Goal: Information Seeking & Learning: Learn about a topic

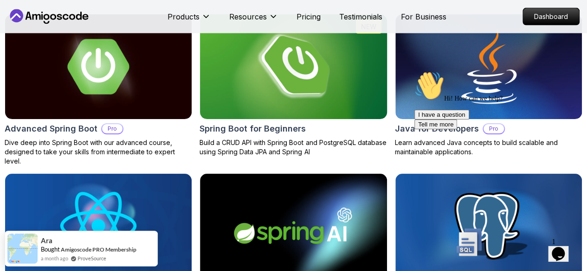
scroll to position [1005, 0]
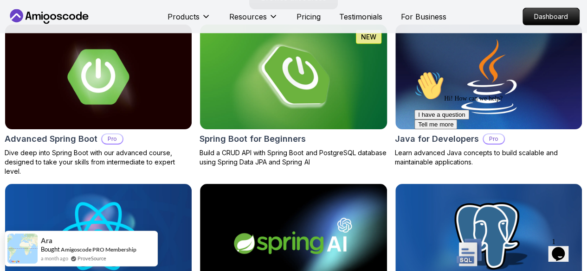
click at [271, 89] on img at bounding box center [293, 77] width 196 height 110
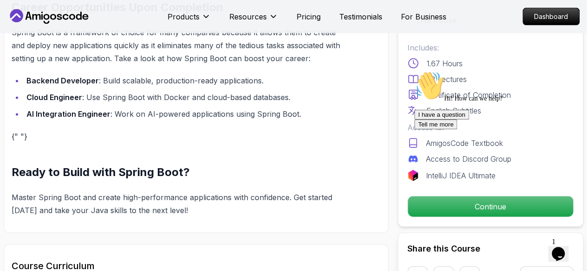
scroll to position [952, 0]
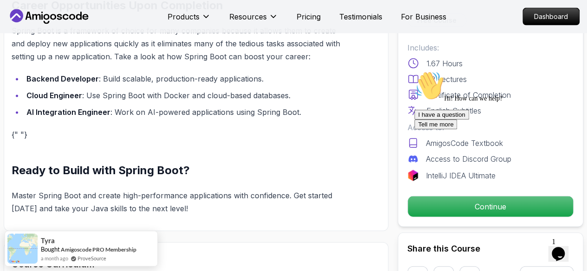
click at [490, 129] on div "I have a question Tell me more" at bounding box center [497, 119] width 167 height 19
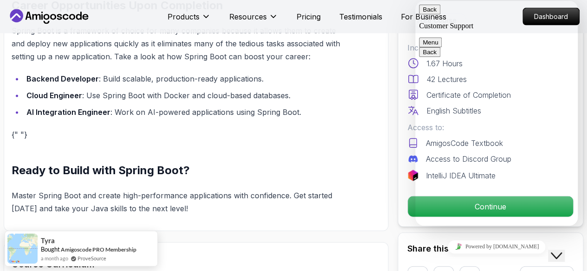
click at [432, 14] on button "Back" at bounding box center [429, 10] width 21 height 10
click at [561, 253] on icon "$i18n('chat', 'chat_widget')" at bounding box center [556, 256] width 11 height 6
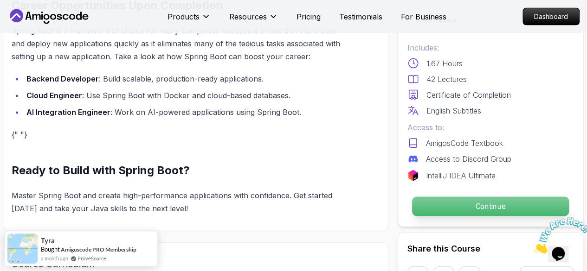
click at [493, 206] on p "Continue" at bounding box center [490, 206] width 157 height 19
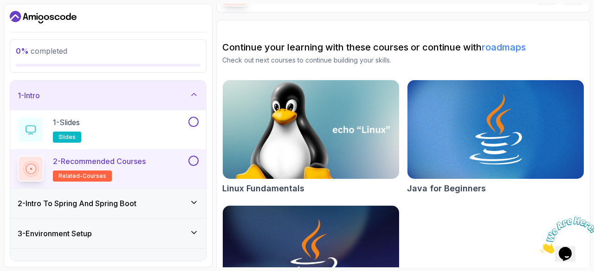
scroll to position [124, 0]
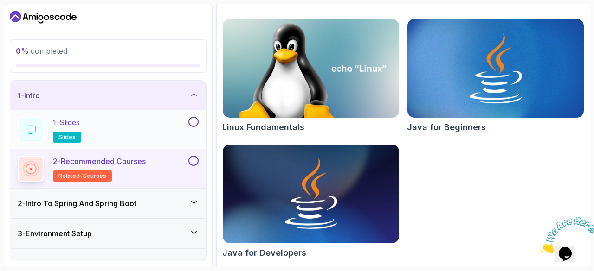
click at [183, 124] on div "1 - Slides slides" at bounding box center [102, 130] width 169 height 26
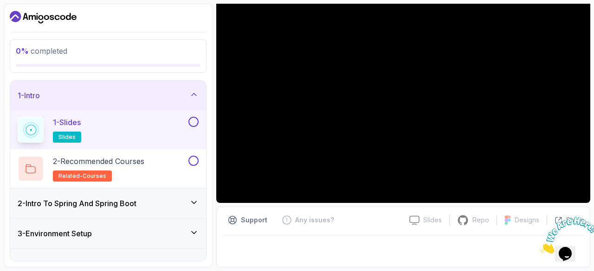
scroll to position [89, 0]
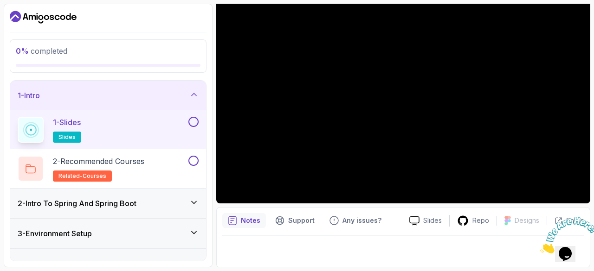
drag, startPoint x: 336, startPoint y: 246, endPoint x: 279, endPoint y: 253, distance: 57.0
click at [279, 253] on div at bounding box center [403, 249] width 362 height 26
click at [247, 227] on div "Notes" at bounding box center [244, 220] width 44 height 15
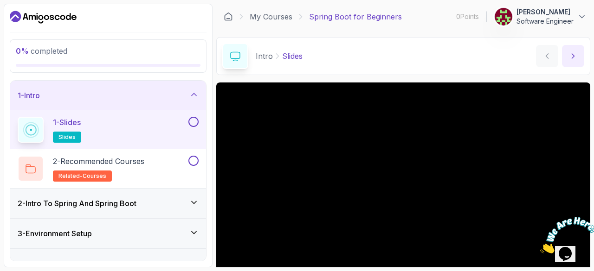
click at [567, 58] on button "next content" at bounding box center [573, 56] width 22 height 22
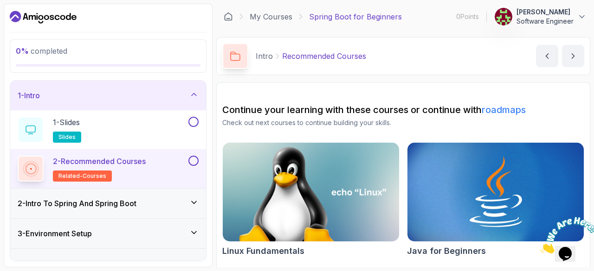
click at [267, 56] on p "Intro" at bounding box center [264, 56] width 17 height 11
click at [73, 131] on h2 "1 - Slides slides" at bounding box center [67, 130] width 28 height 26
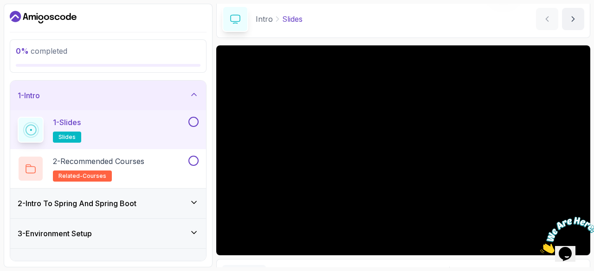
scroll to position [89, 0]
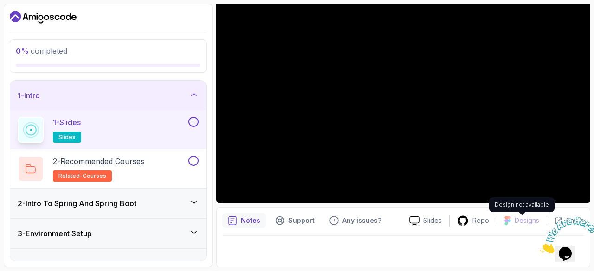
click at [528, 218] on p "Designs" at bounding box center [526, 220] width 25 height 9
click at [246, 221] on p "Notes" at bounding box center [250, 220] width 19 height 9
click at [195, 119] on button at bounding box center [193, 122] width 10 height 10
click at [153, 128] on div "1 - Slides slides" at bounding box center [102, 130] width 169 height 26
click at [194, 157] on button at bounding box center [193, 161] width 10 height 10
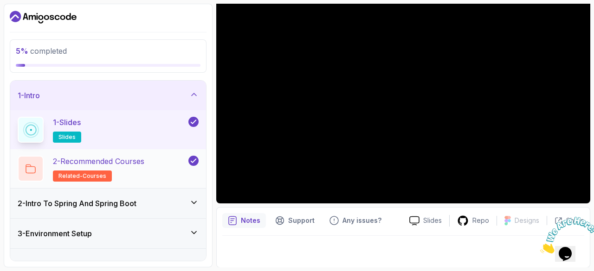
click at [131, 160] on p "2 - Recommended Courses" at bounding box center [98, 161] width 91 height 11
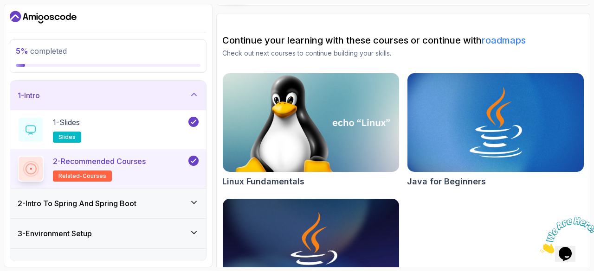
scroll to position [124, 0]
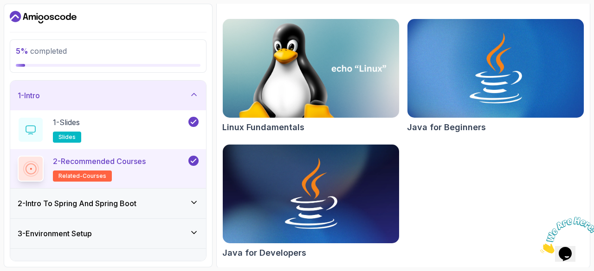
click at [92, 211] on div "2 - Intro To Spring And Spring Boot" at bounding box center [108, 204] width 196 height 30
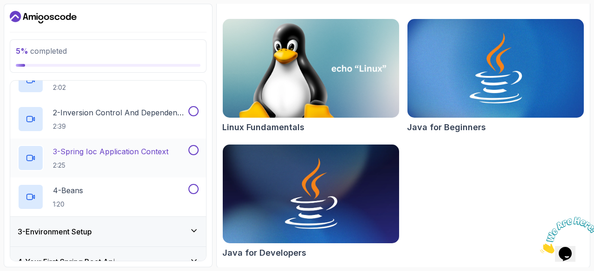
scroll to position [21, 0]
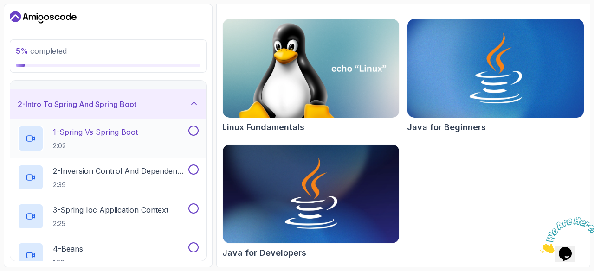
click at [147, 139] on div "1 - Spring Vs Spring Boot 2:02" at bounding box center [102, 139] width 169 height 26
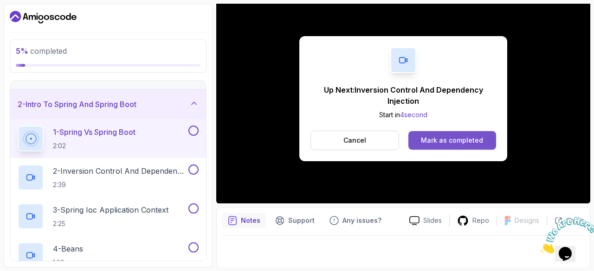
click at [442, 140] on div "Mark as completed" at bounding box center [452, 140] width 62 height 9
